Goal: Task Accomplishment & Management: Use online tool/utility

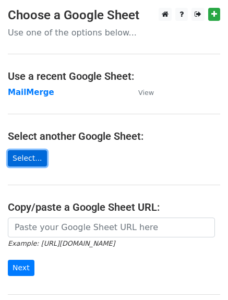
click at [29, 154] on link "Select..." at bounding box center [27, 158] width 39 height 16
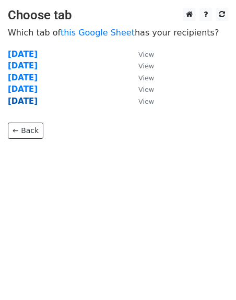
click at [27, 103] on strong "[DATE]" at bounding box center [23, 101] width 30 height 9
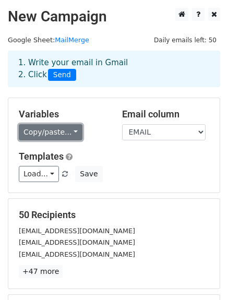
click at [39, 133] on link "Copy/paste..." at bounding box center [51, 132] width 64 height 16
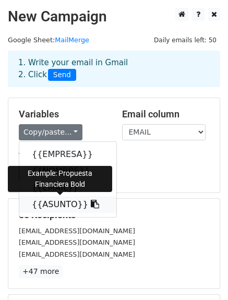
click at [53, 209] on link "{{ASUNTO}}" at bounding box center [67, 204] width 97 height 17
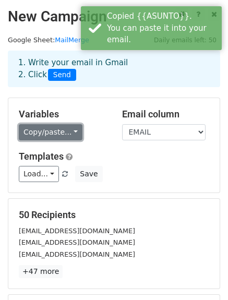
click at [27, 131] on link "Copy/paste..." at bounding box center [51, 132] width 64 height 16
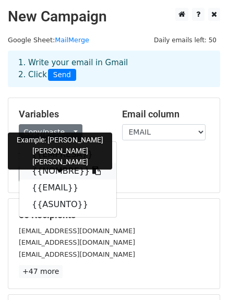
click at [38, 178] on link "{{NOMBRE}}" at bounding box center [67, 171] width 97 height 17
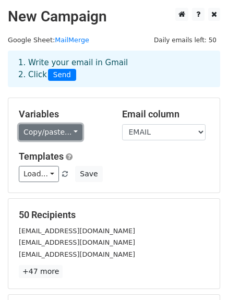
click at [39, 128] on link "Copy/paste..." at bounding box center [51, 132] width 64 height 16
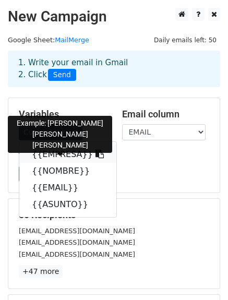
click at [57, 154] on link "{{EMPRESA}}" at bounding box center [67, 154] width 97 height 17
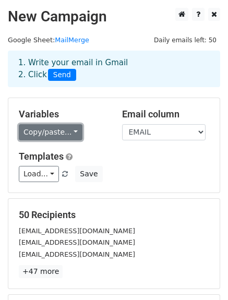
click at [64, 129] on link "Copy/paste..." at bounding box center [51, 132] width 64 height 16
